Goal: Task Accomplishment & Management: Manage account settings

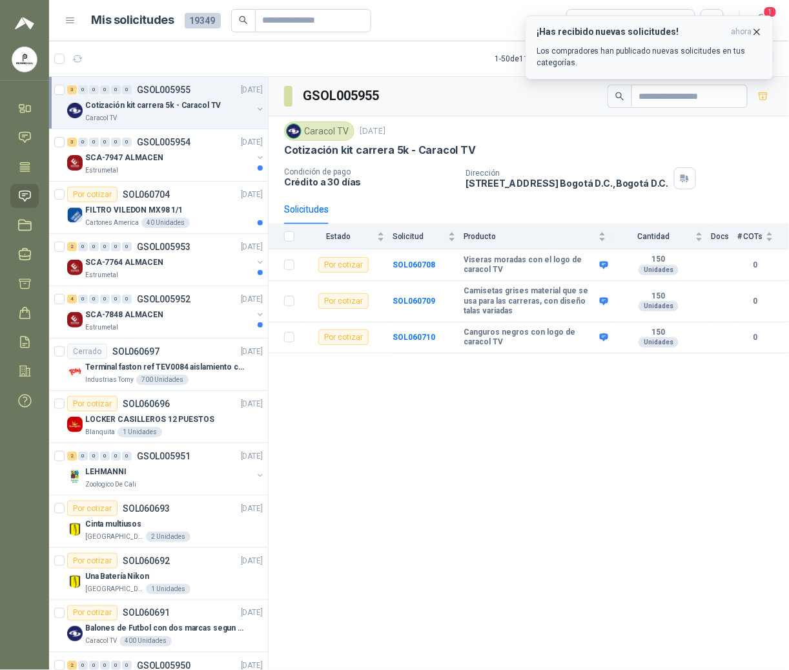
click at [758, 30] on icon "button" at bounding box center [757, 31] width 11 height 11
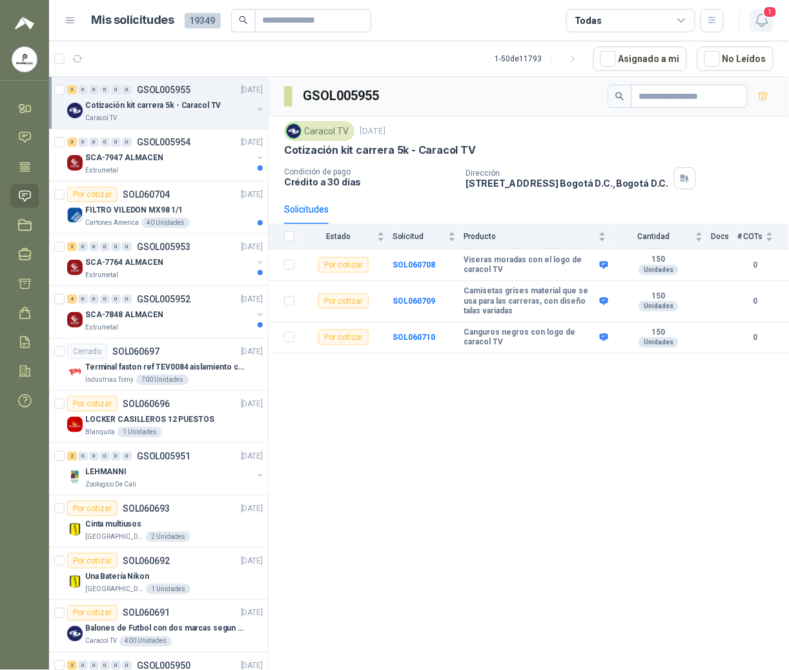
click at [760, 27] on icon "button" at bounding box center [762, 20] width 16 height 16
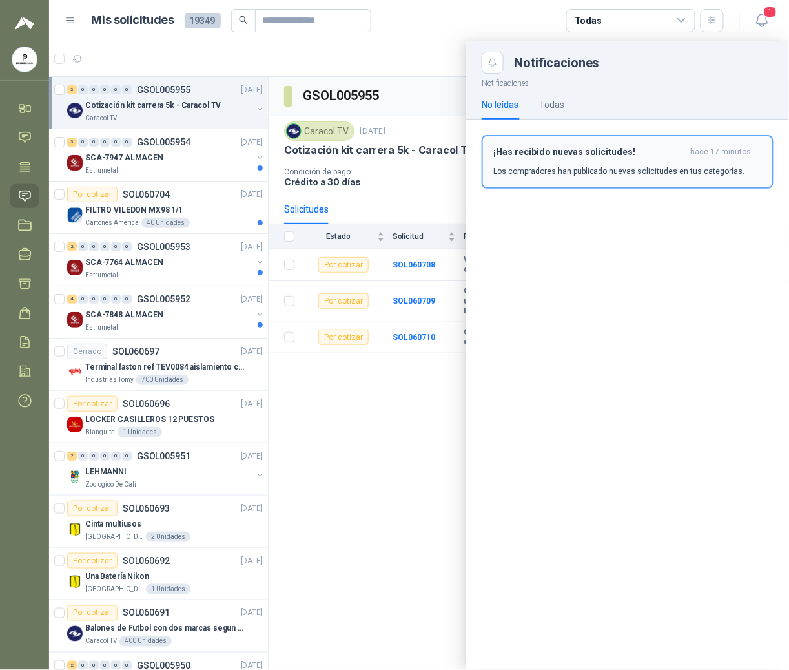
click at [588, 163] on div "¡Has recibido nuevas solicitudes! hace 17 minutos Los compradores han publicado…" at bounding box center [628, 162] width 269 height 30
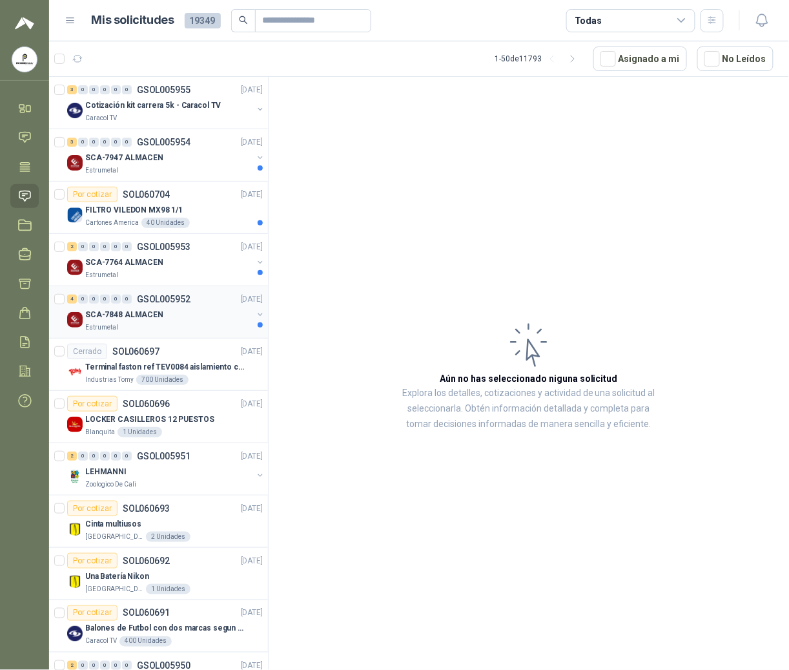
click at [160, 304] on p "GSOL005952" at bounding box center [164, 299] width 54 height 9
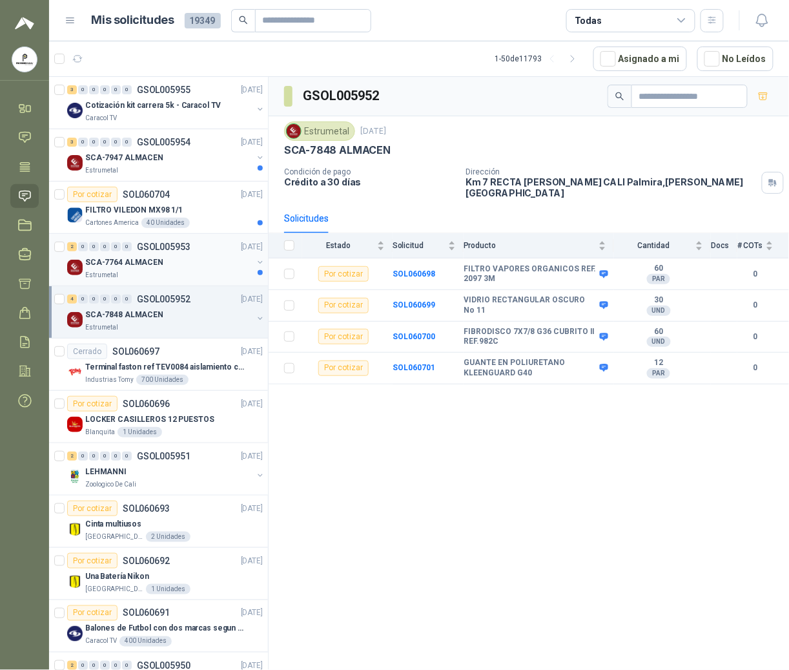
click at [146, 280] on div "Estrumetal" at bounding box center [168, 275] width 167 height 10
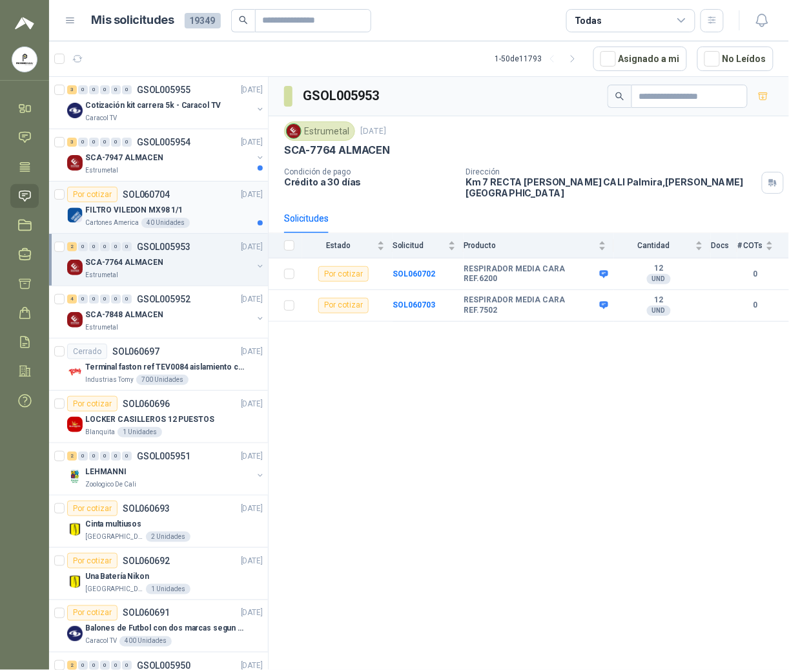
click at [158, 216] on p "FILTRO VILEDON MX98 1/1" at bounding box center [134, 210] width 98 height 12
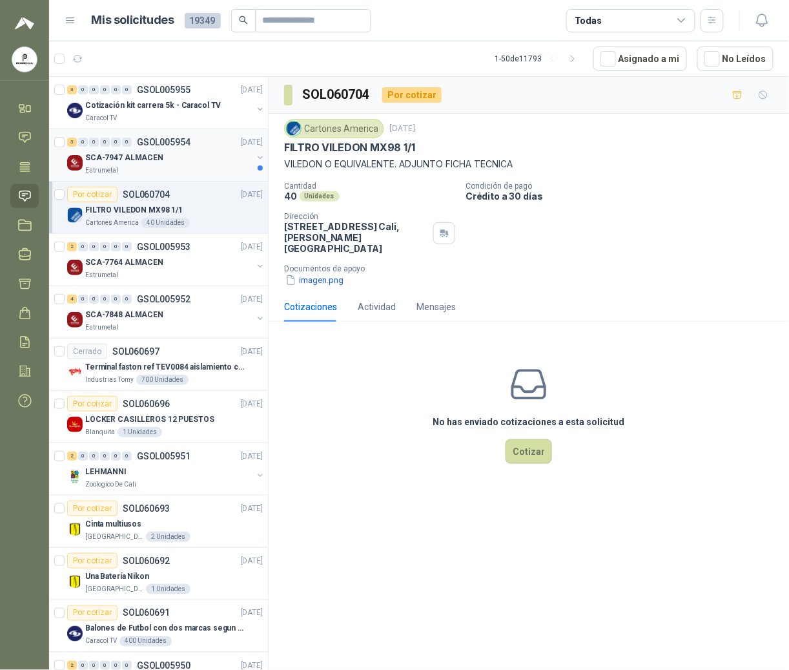
click at [179, 178] on div "3 0 0 0 0 0 GSOL005954 [DATE] SCA-7947 ALMACEN Estrumetal" at bounding box center [158, 155] width 219 height 52
click at [145, 174] on div "Estrumetal" at bounding box center [168, 170] width 167 height 10
